Goal: Navigation & Orientation: Find specific page/section

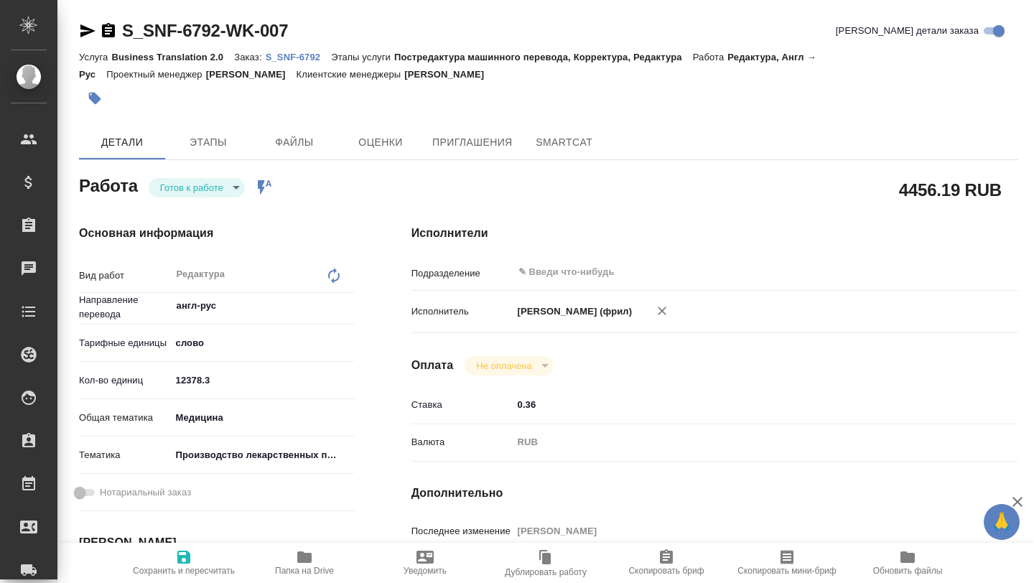
scroll to position [412, 0]
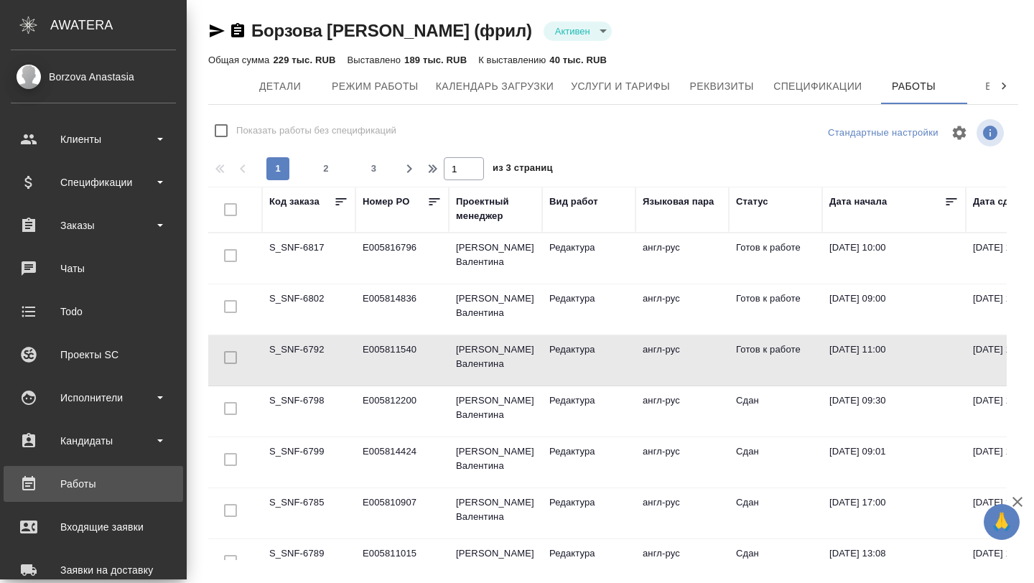
click at [59, 485] on div "Работы" at bounding box center [93, 484] width 165 height 22
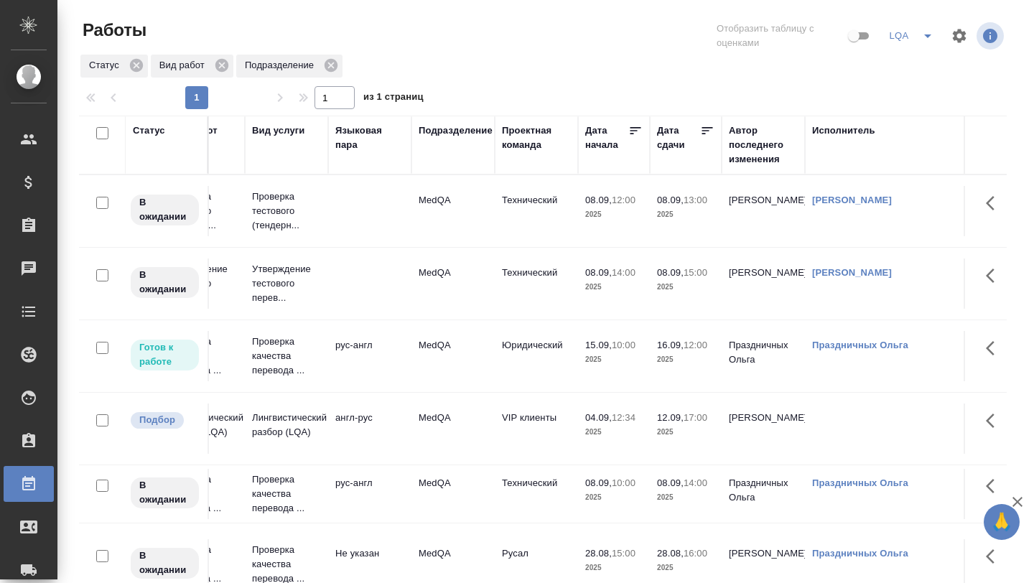
scroll to position [0, 215]
